Goal: Information Seeking & Learning: Learn about a topic

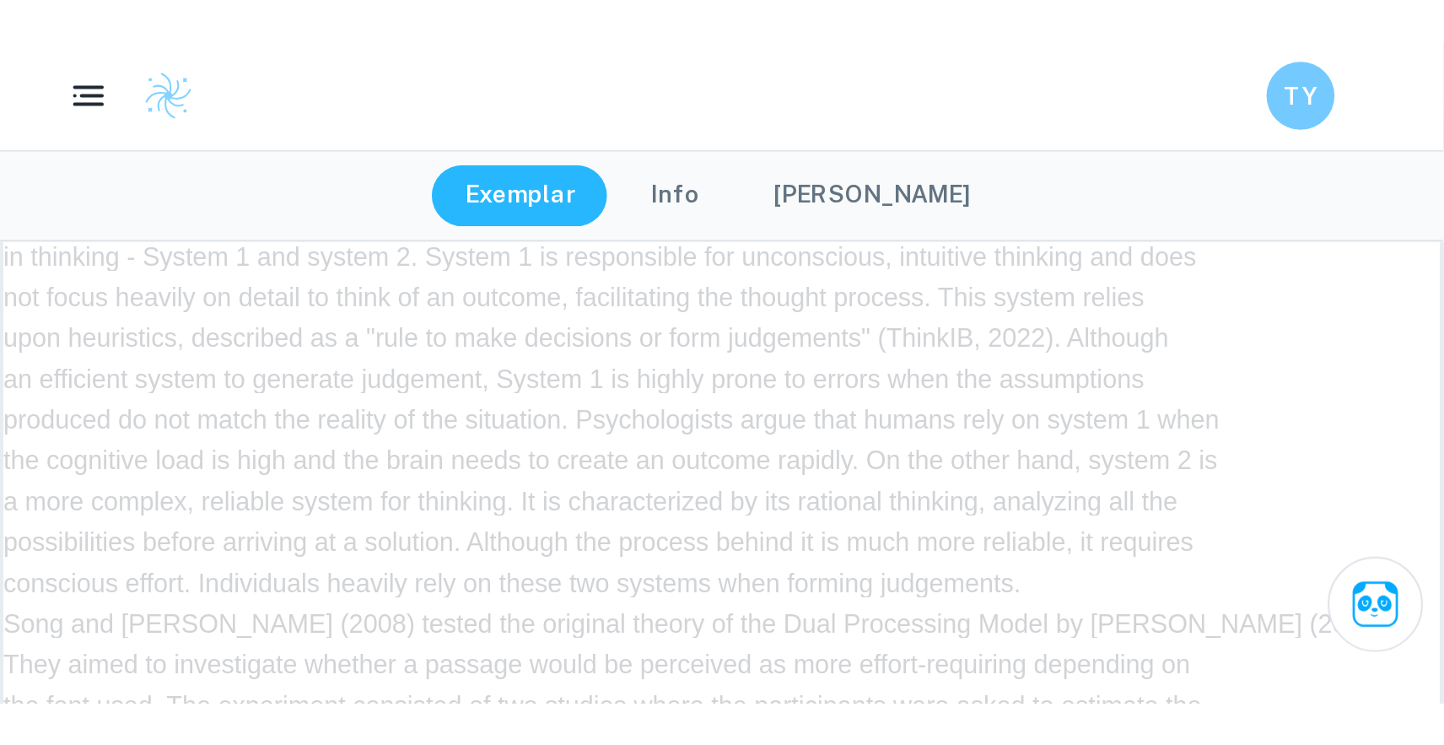
scroll to position [2932, 0]
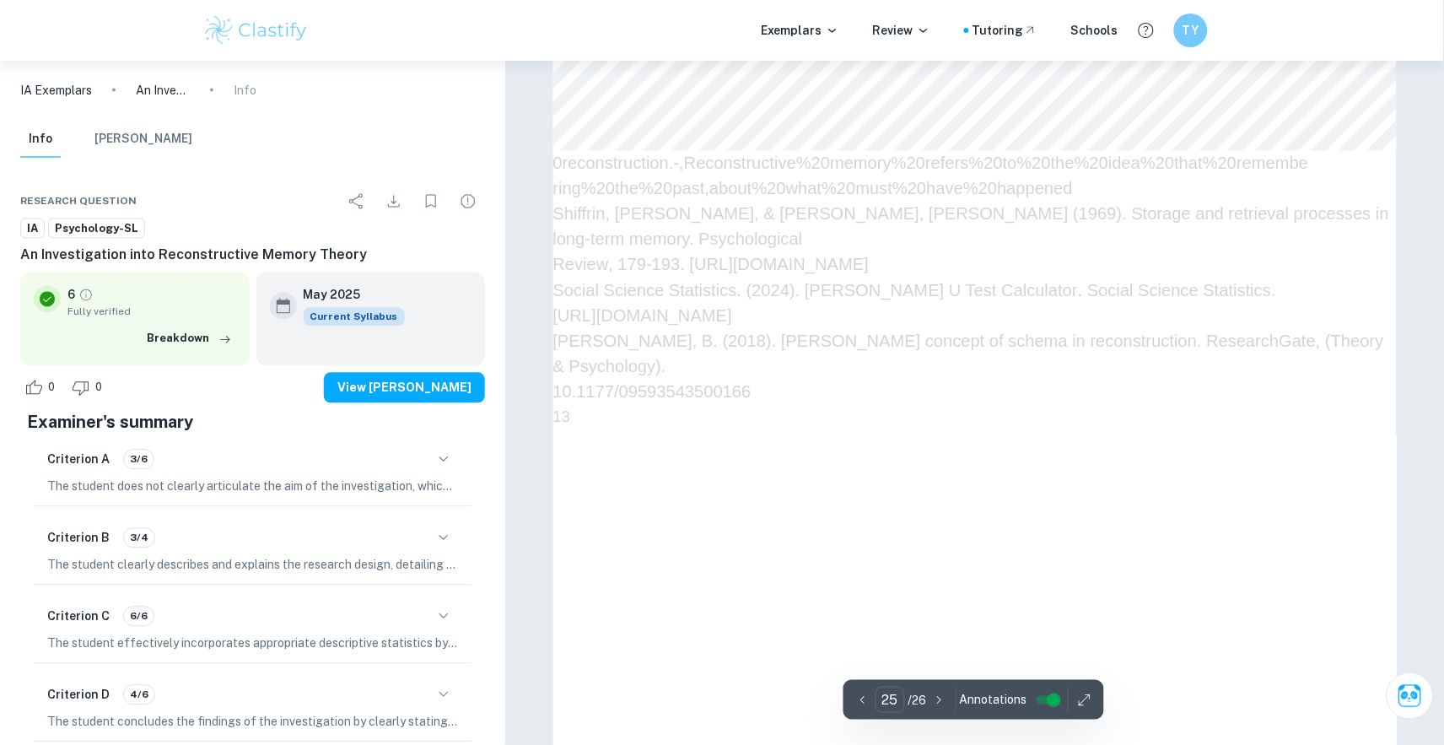
scroll to position [29800, 1]
type input "26"
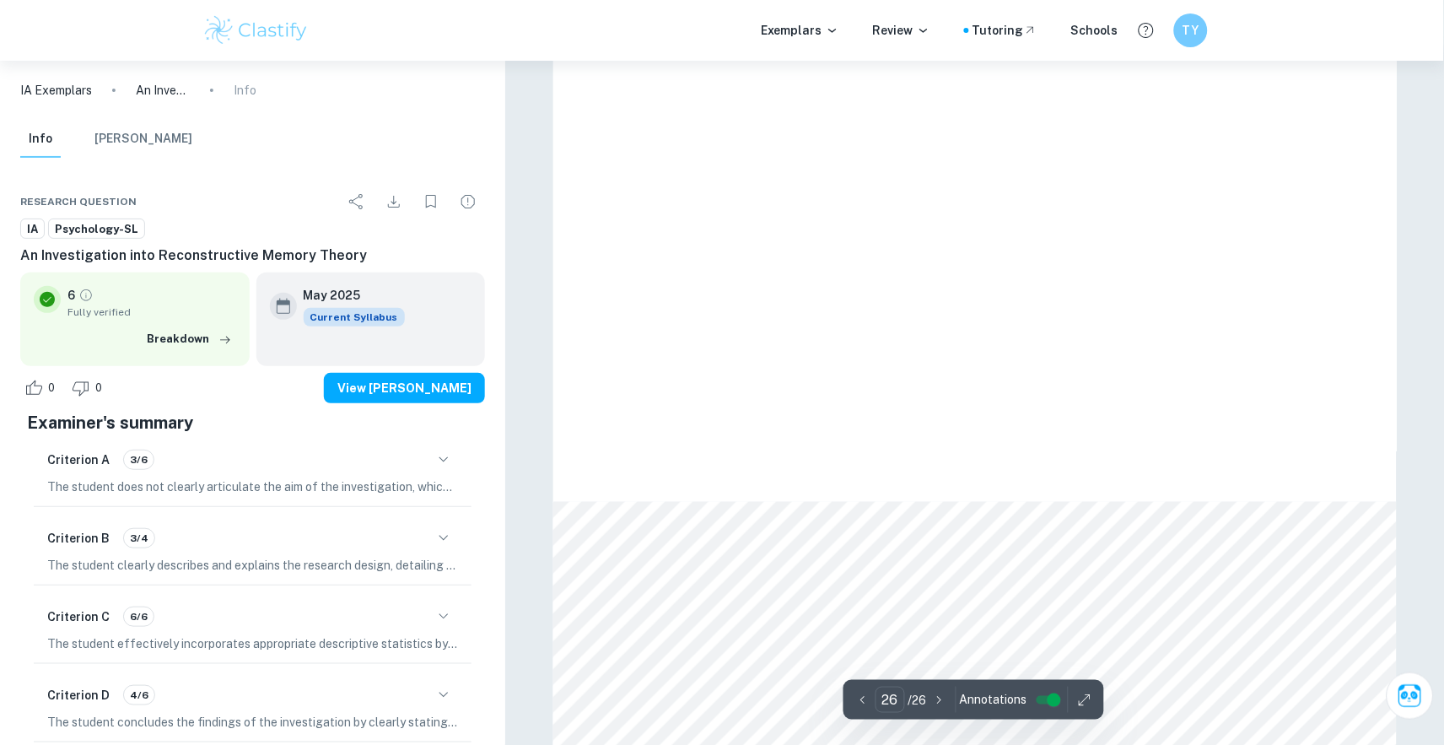
scroll to position [30649, 0]
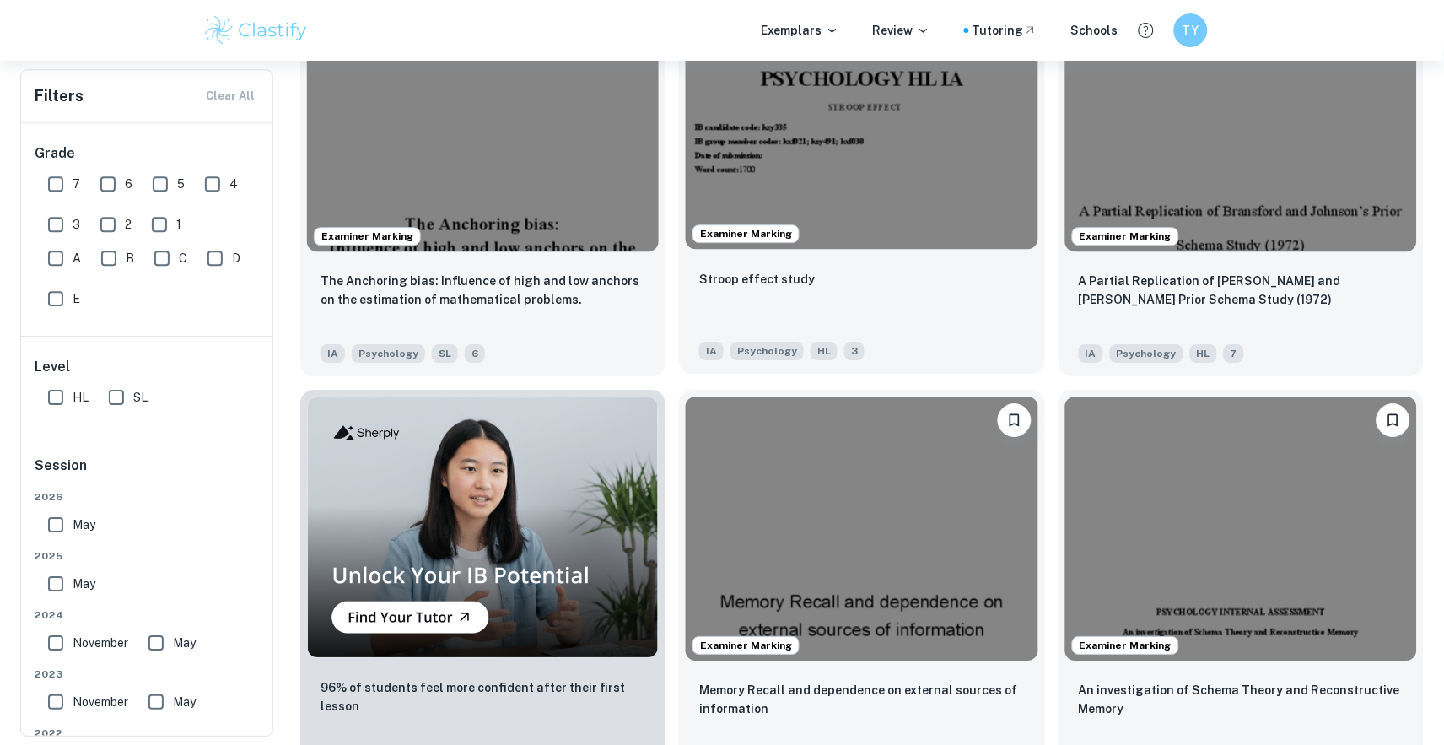
scroll to position [1025, 0]
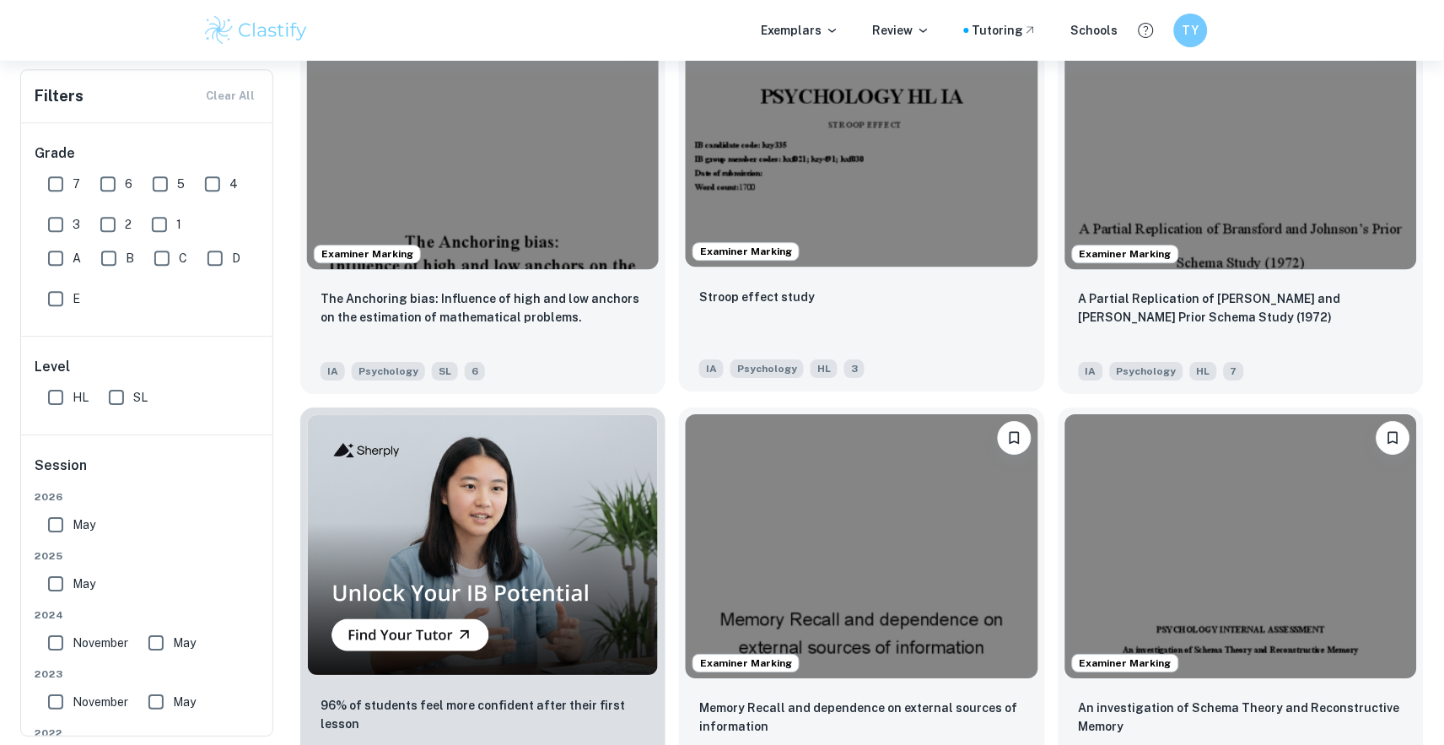
click at [816, 303] on div "Stroop effect study" at bounding box center [861, 315] width 325 height 57
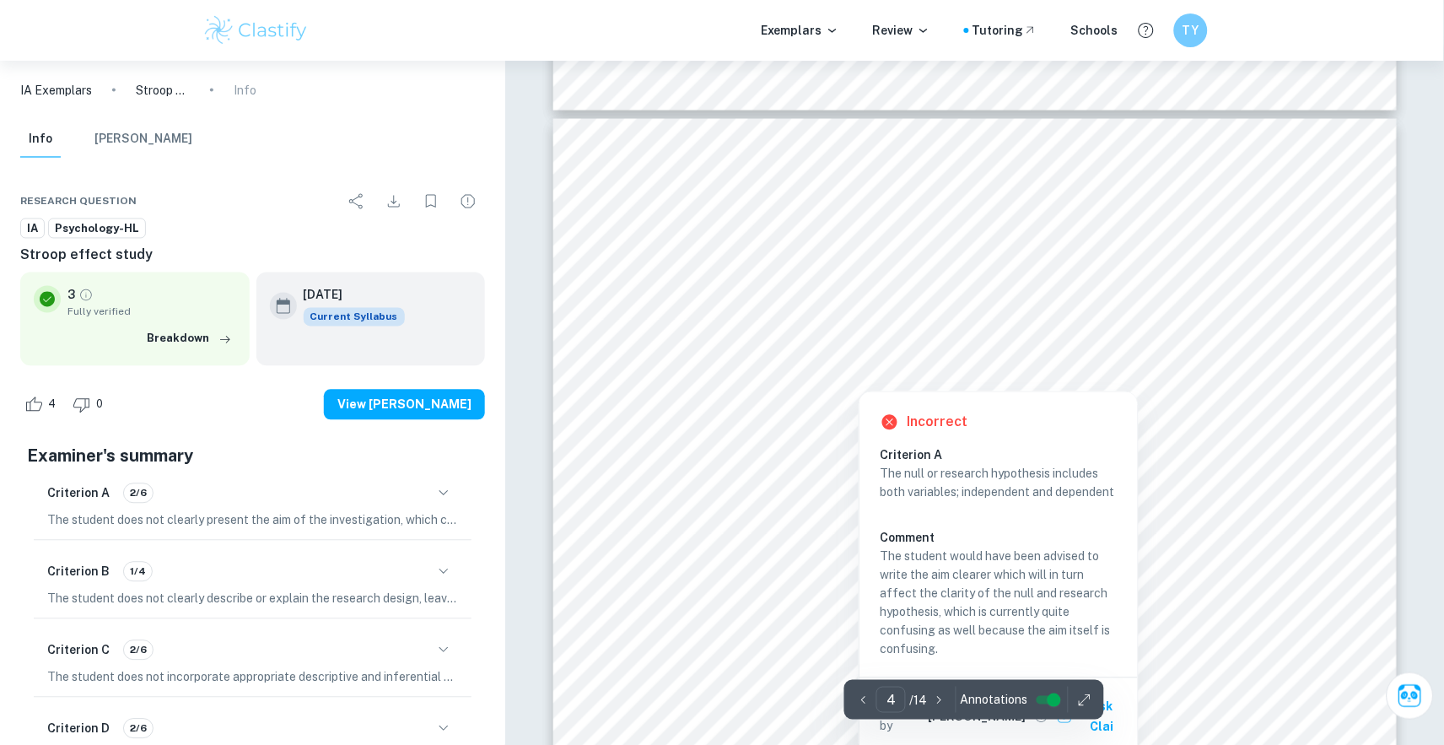
scroll to position [3697, 0]
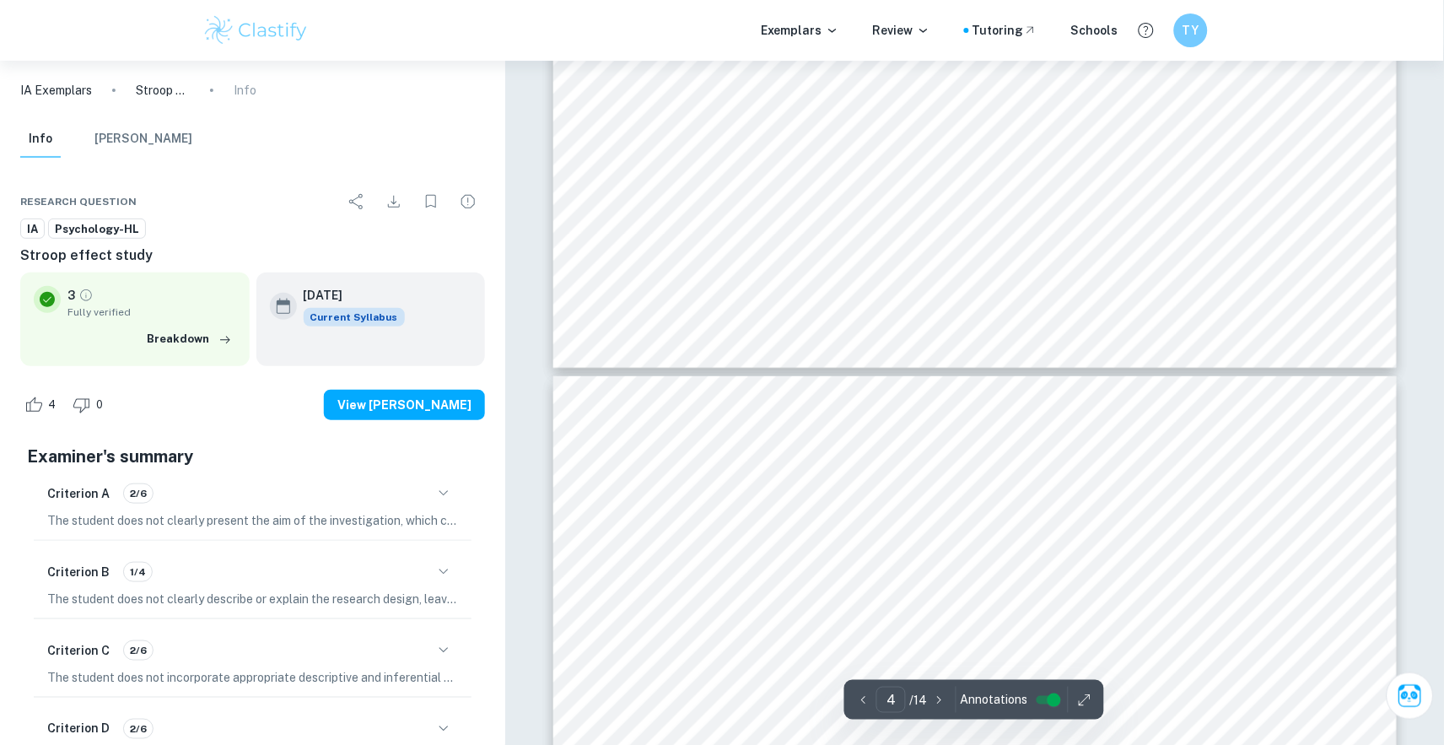
type input "5"
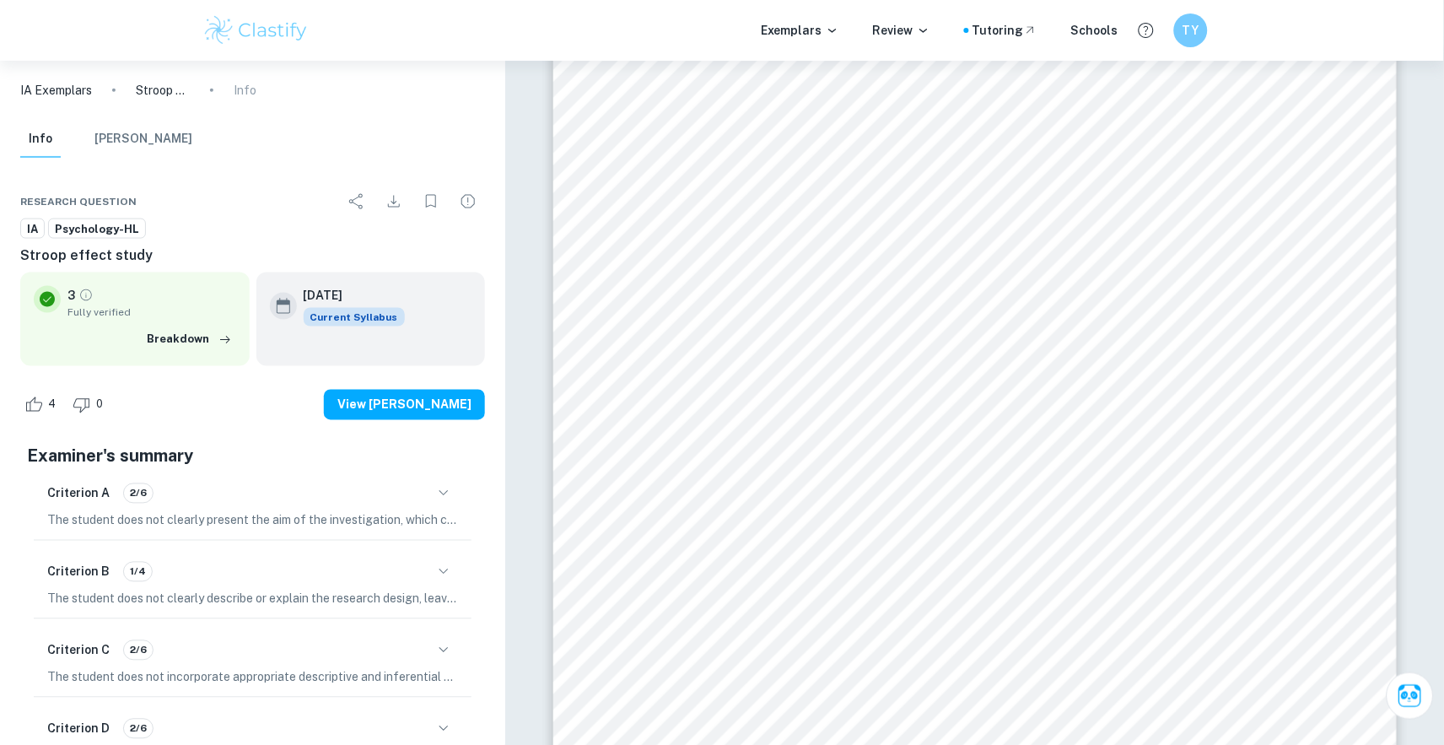
scroll to position [5029, 0]
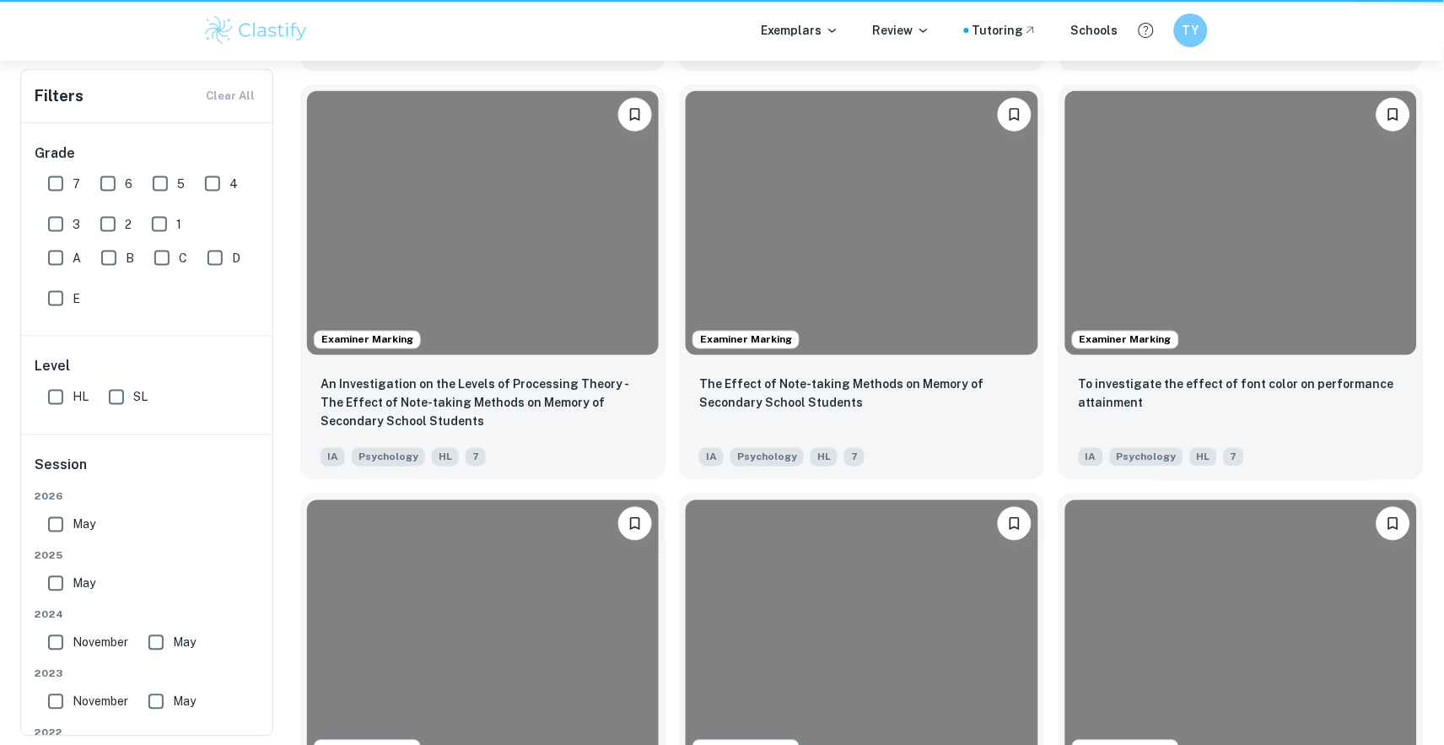
scroll to position [1025, 0]
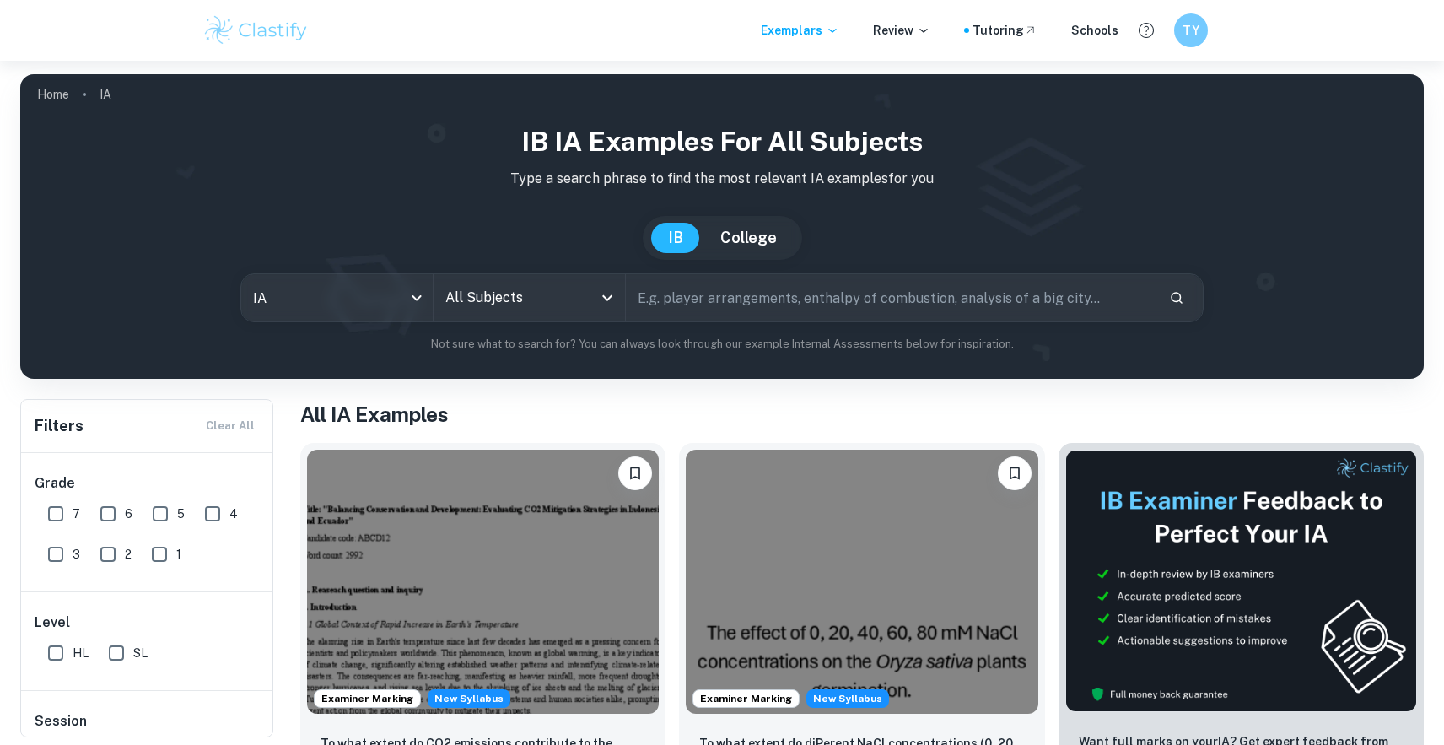
click at [513, 321] on div "IB IA examples for all subjects Type a search phrase to find the most relevant …" at bounding box center [722, 236] width 1376 height 231
click at [524, 301] on input "All Subjects" at bounding box center [516, 298] width 151 height 32
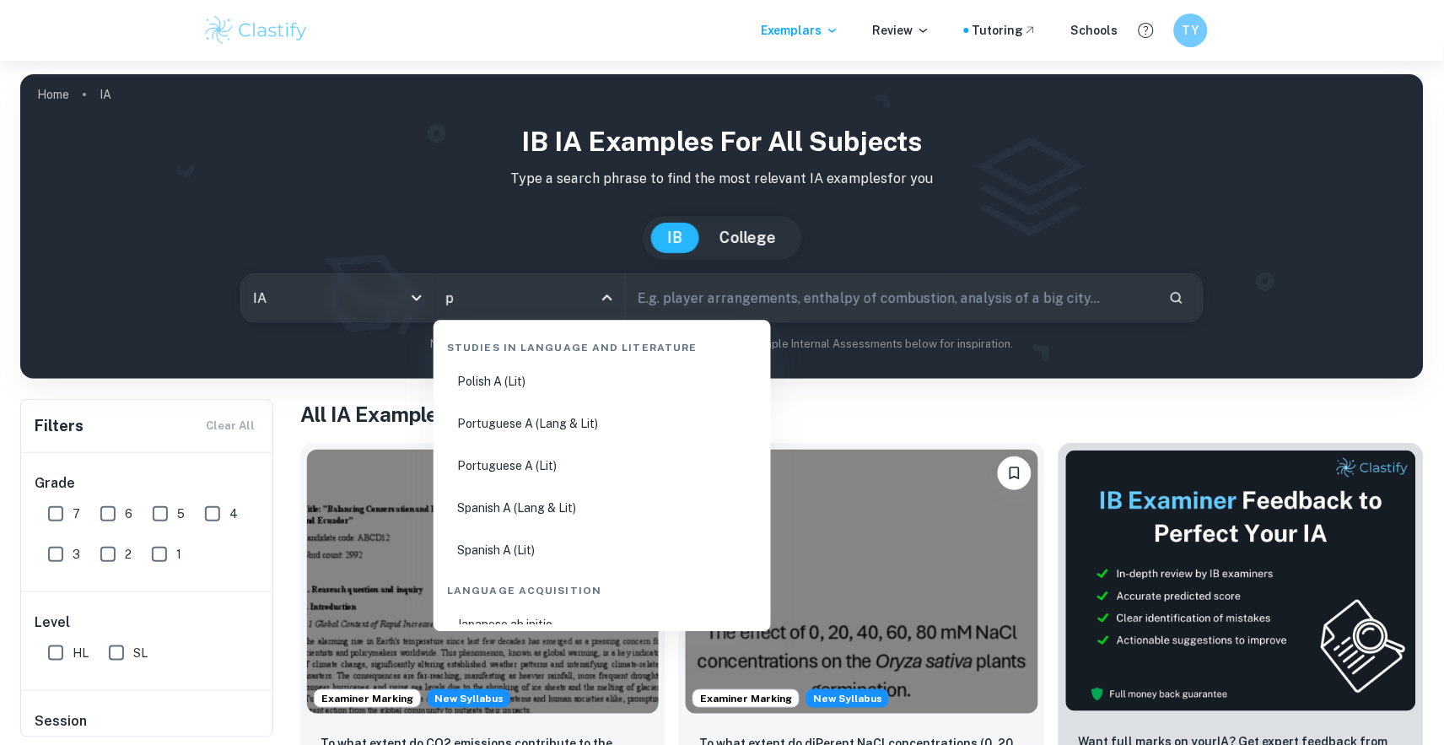
type input "ps"
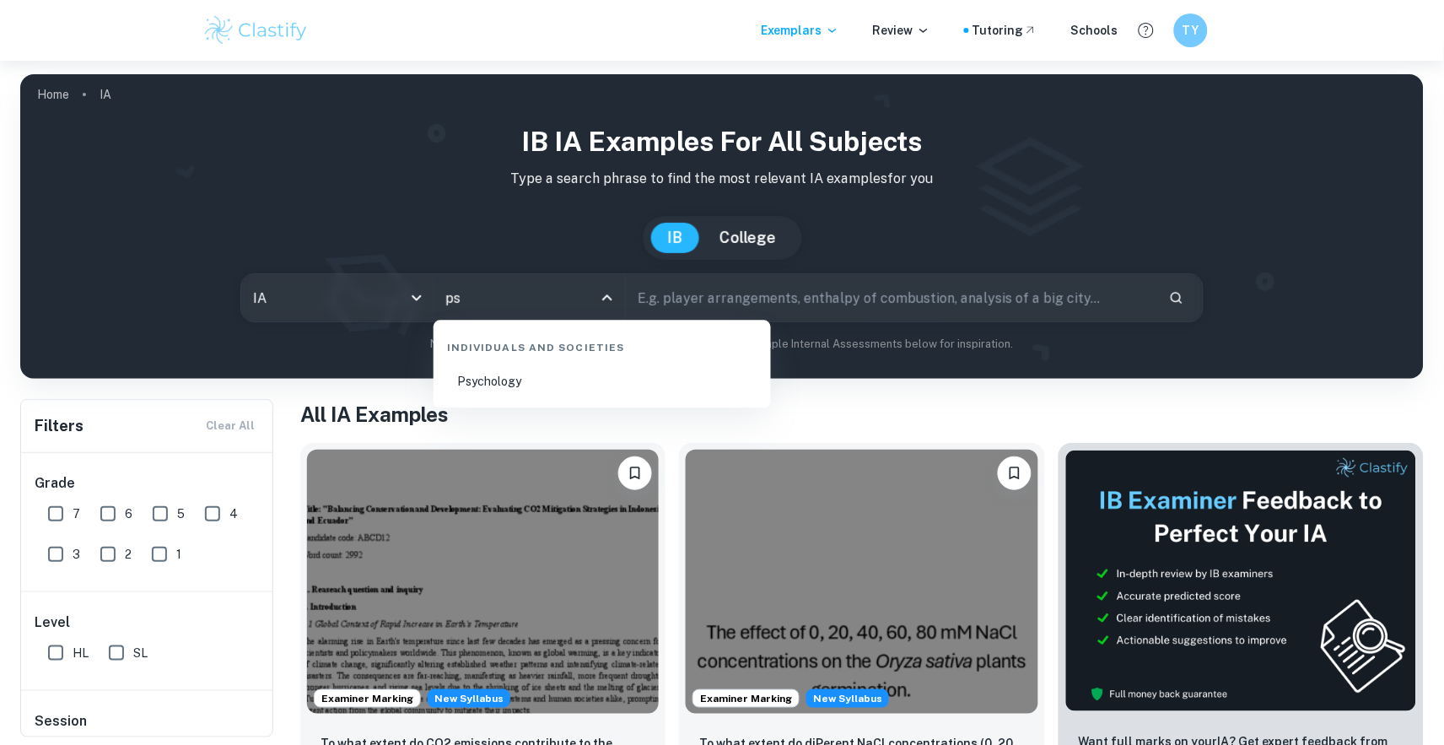
click at [484, 379] on li "Psychology" at bounding box center [602, 382] width 324 height 39
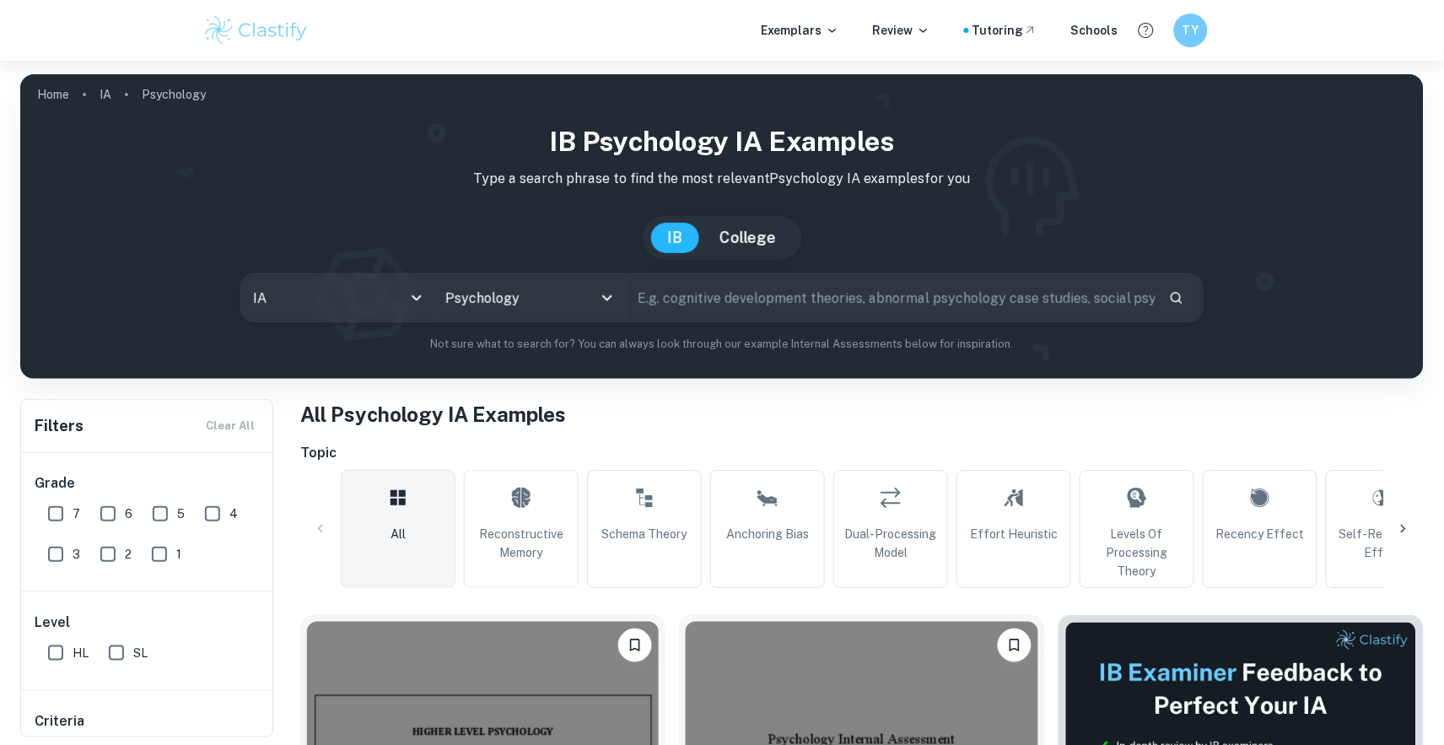
click at [59, 510] on input "7" at bounding box center [56, 514] width 34 height 34
checkbox input "true"
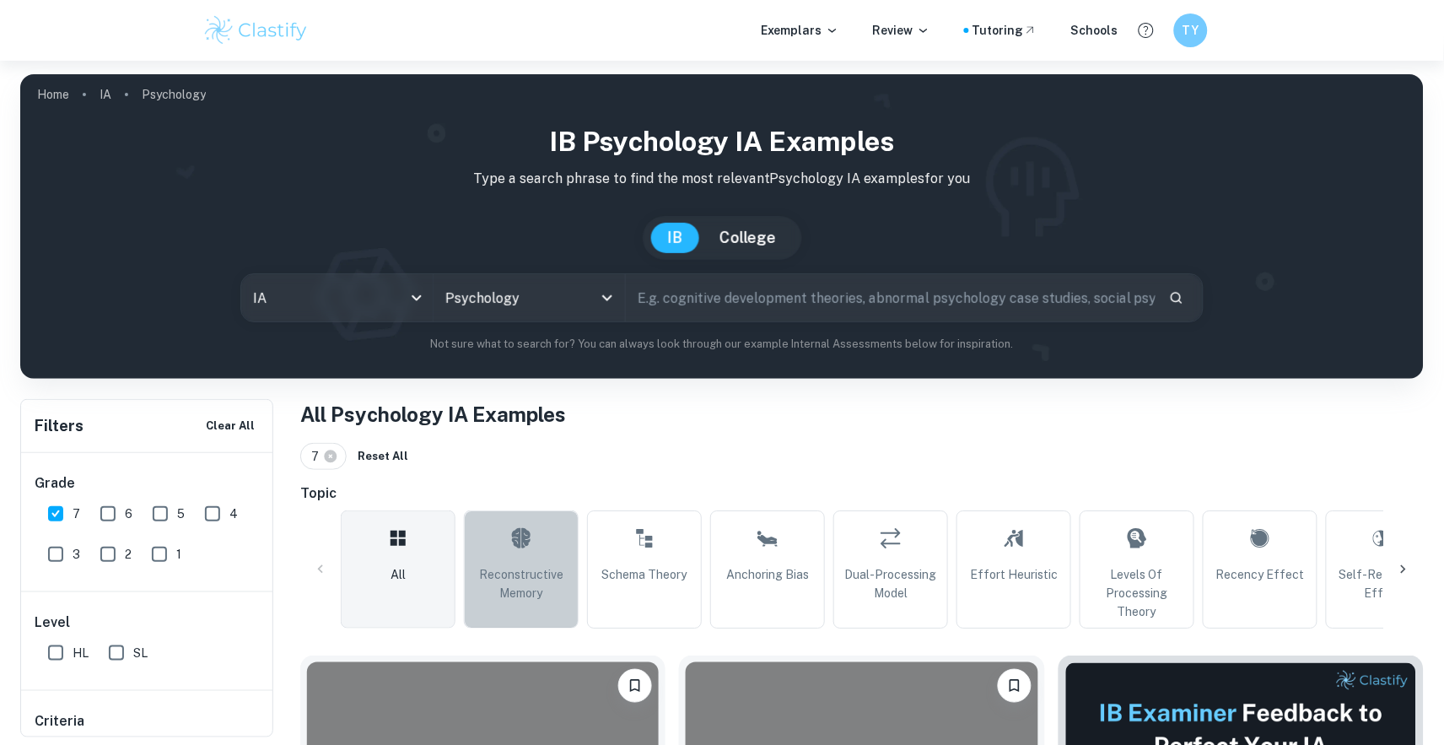
click at [507, 572] on span "Reconstructive Memory" at bounding box center [520, 583] width 99 height 37
type input "Reconstructive Memory"
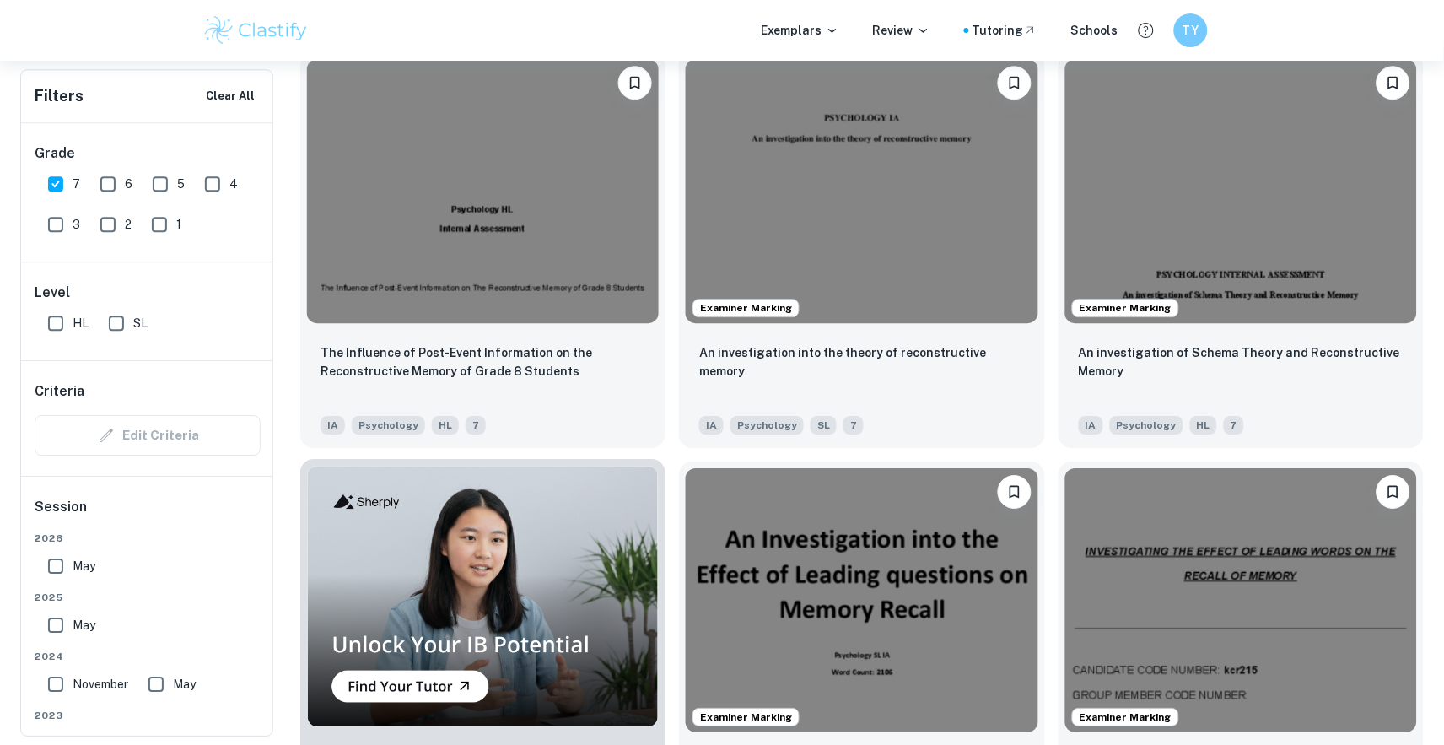
scroll to position [1014, 0]
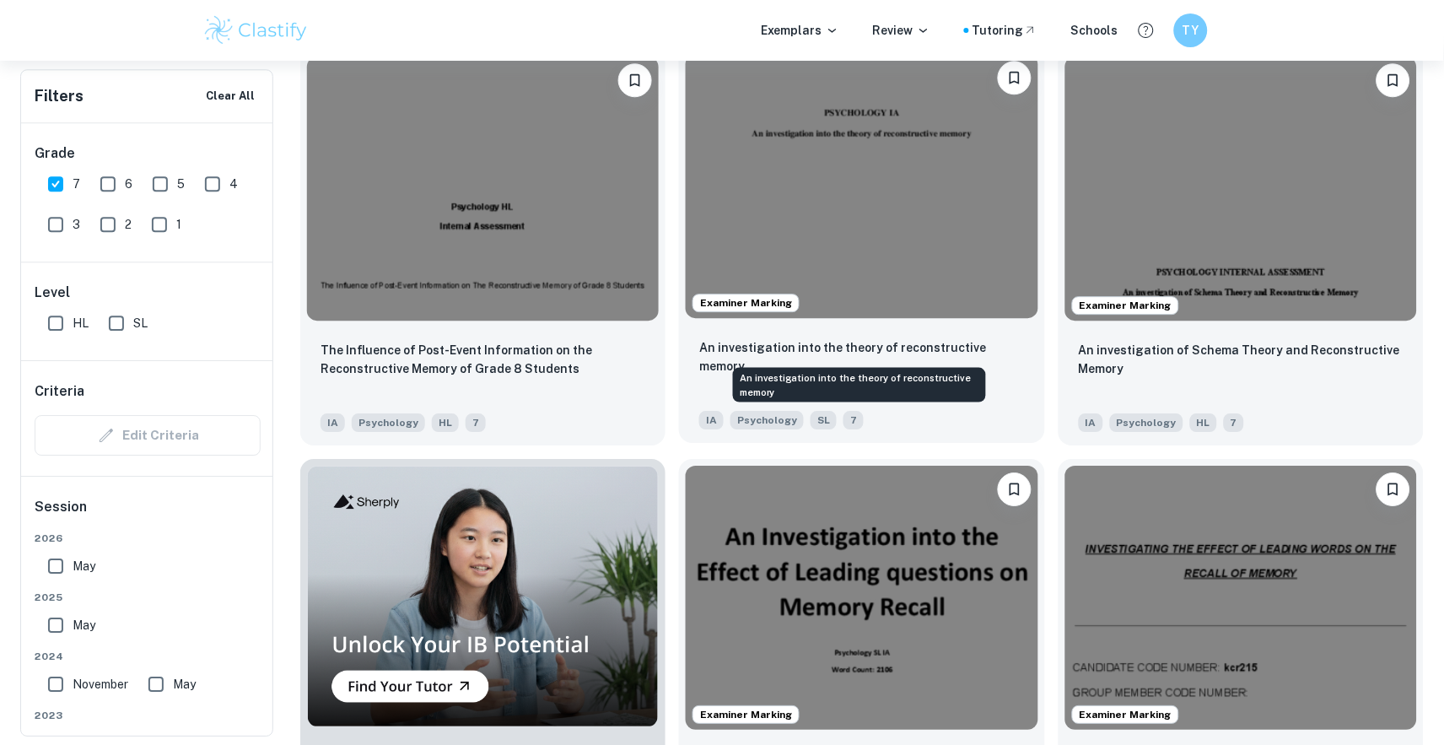
click at [845, 347] on p "An investigation into the theory of reconstructive memory" at bounding box center [861, 356] width 325 height 37
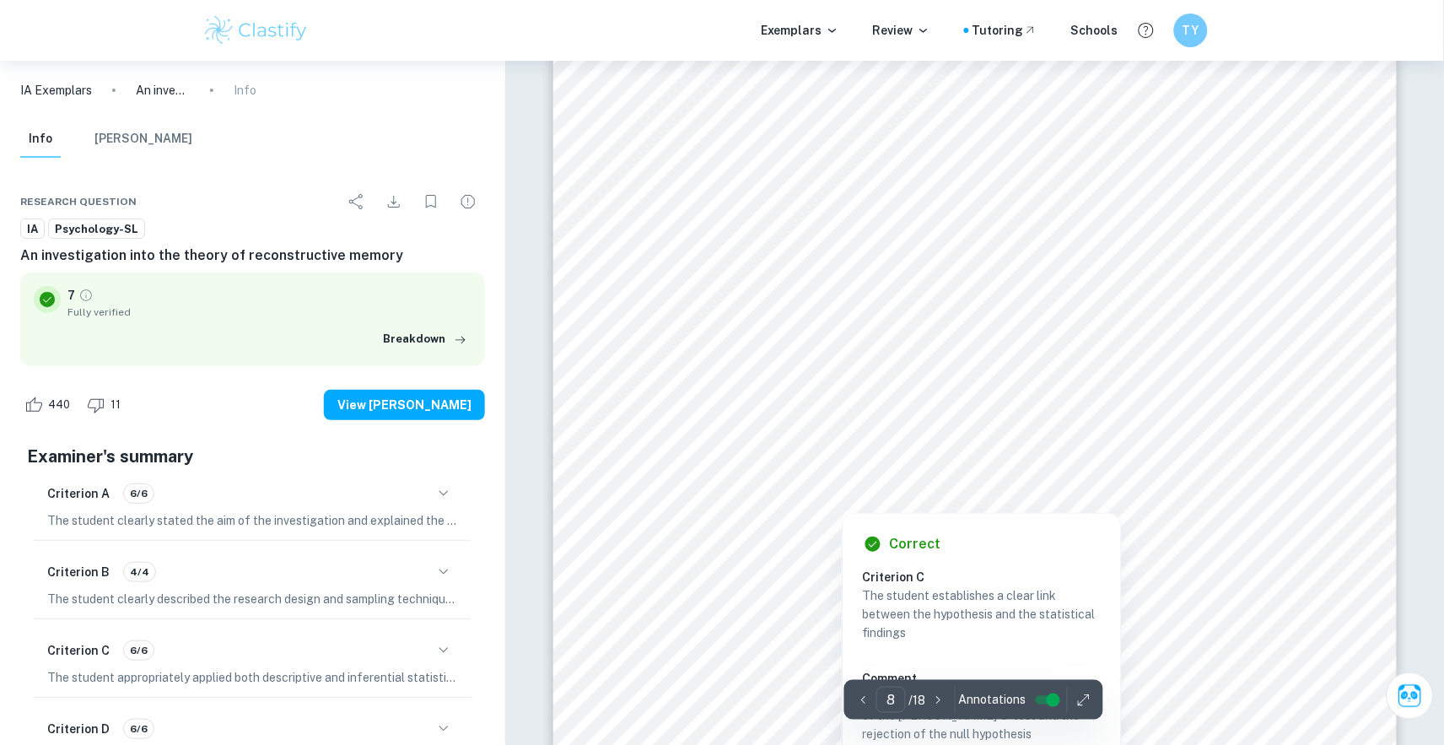
scroll to position [9005, 1]
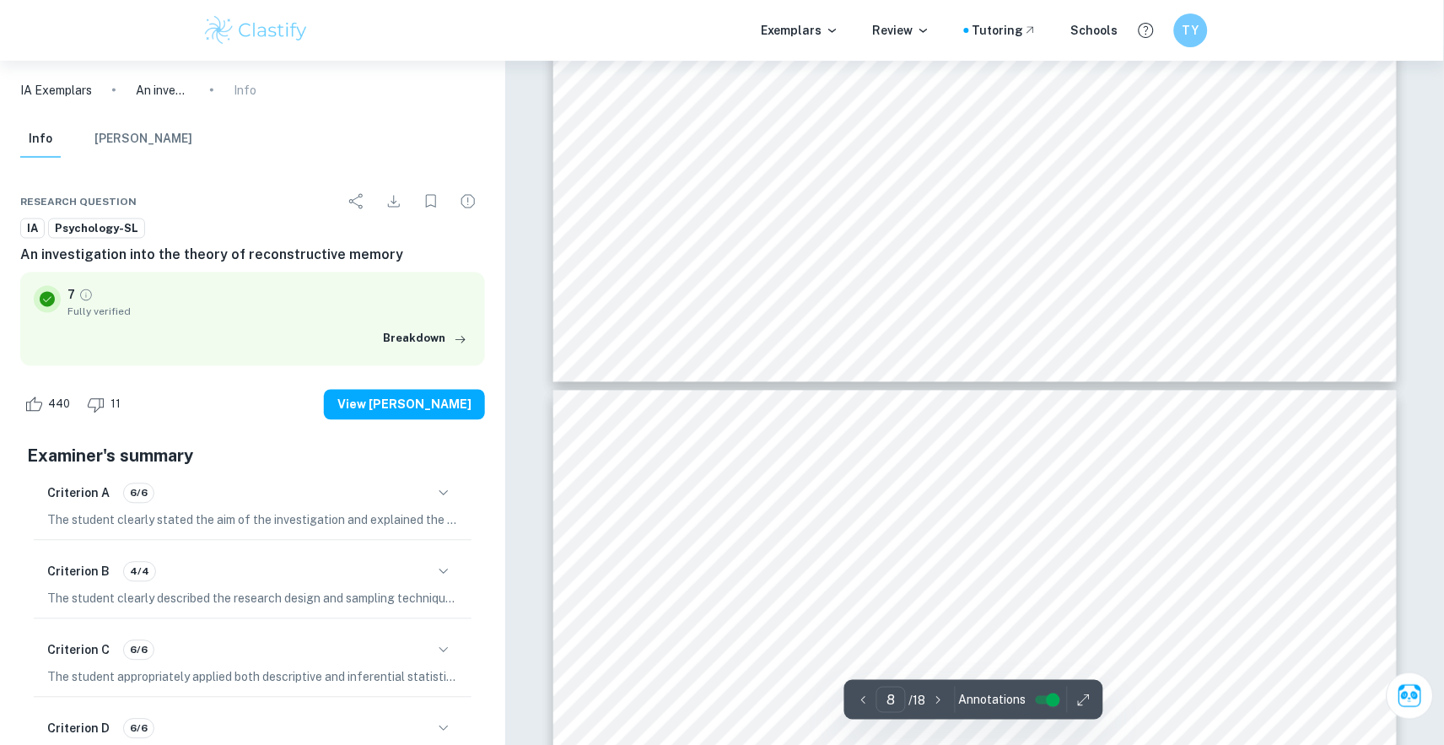
type input "7"
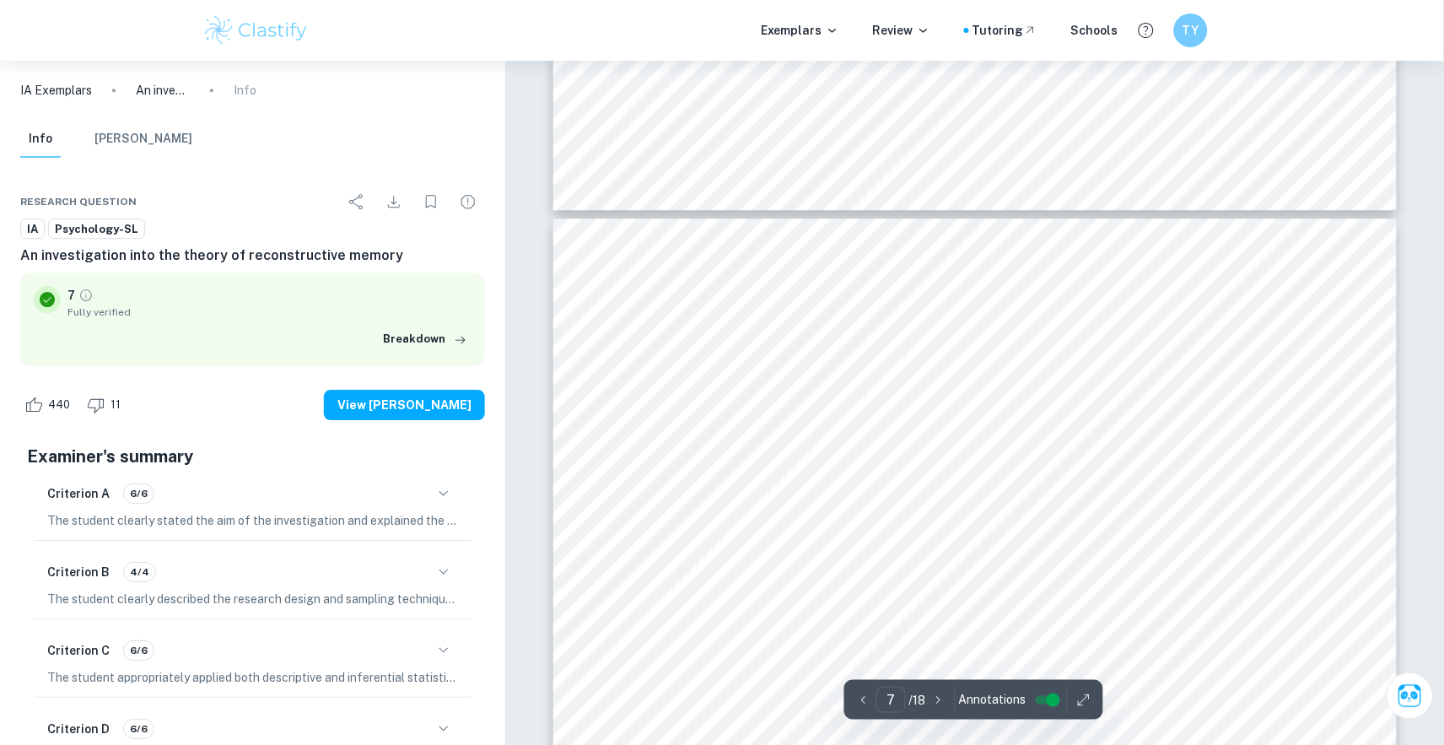
scroll to position [7207, 0]
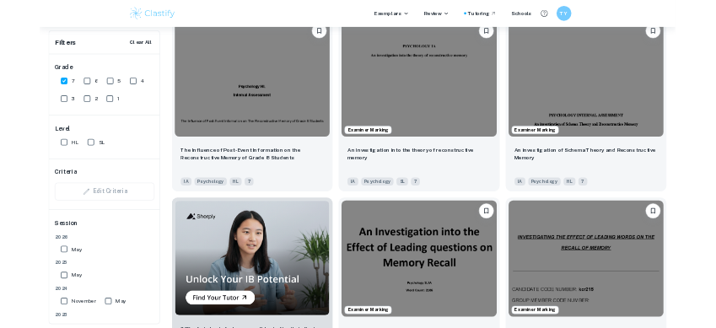
scroll to position [1022, 0]
